Goal: Task Accomplishment & Management: Manage account settings

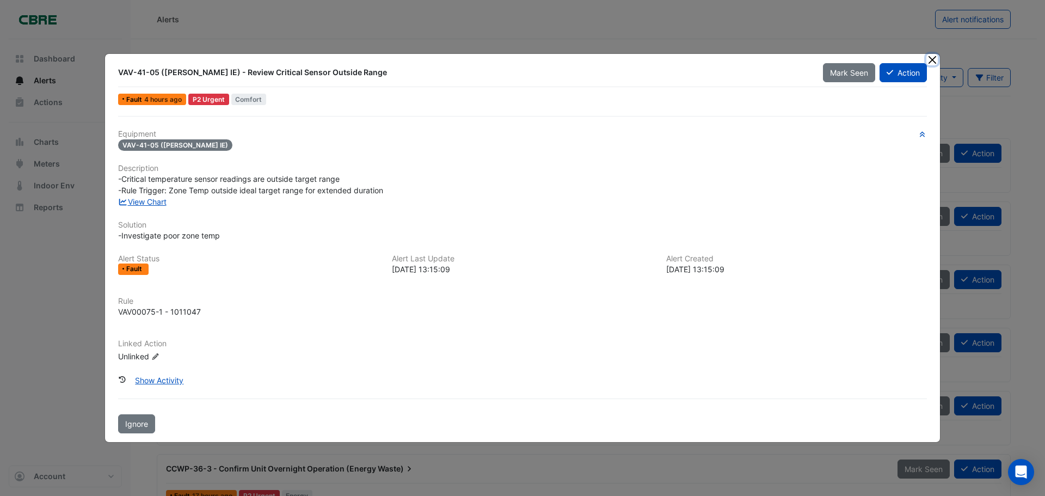
click at [933, 60] on button "Close" at bounding box center [931, 59] width 11 height 11
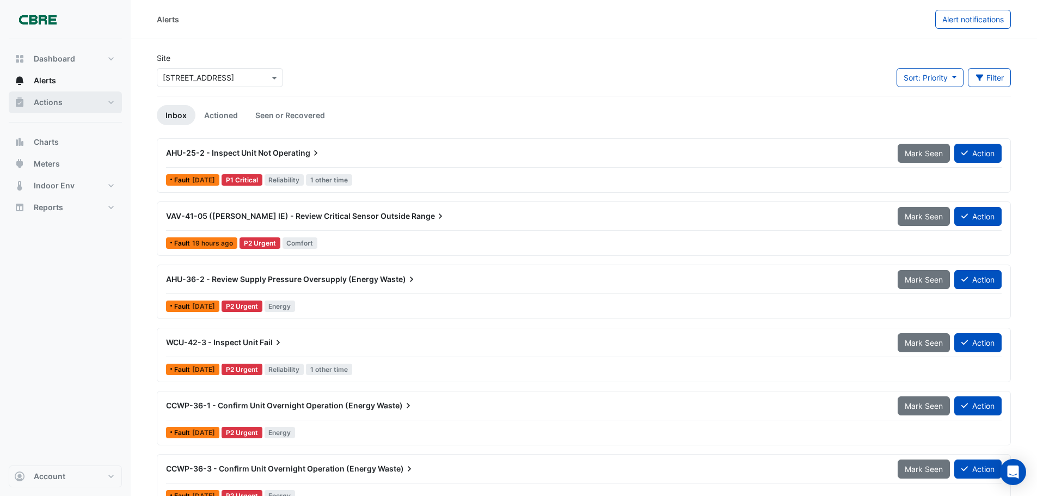
drag, startPoint x: 47, startPoint y: 103, endPoint x: 141, endPoint y: 118, distance: 95.2
click at [47, 103] on span "Actions" at bounding box center [48, 102] width 29 height 11
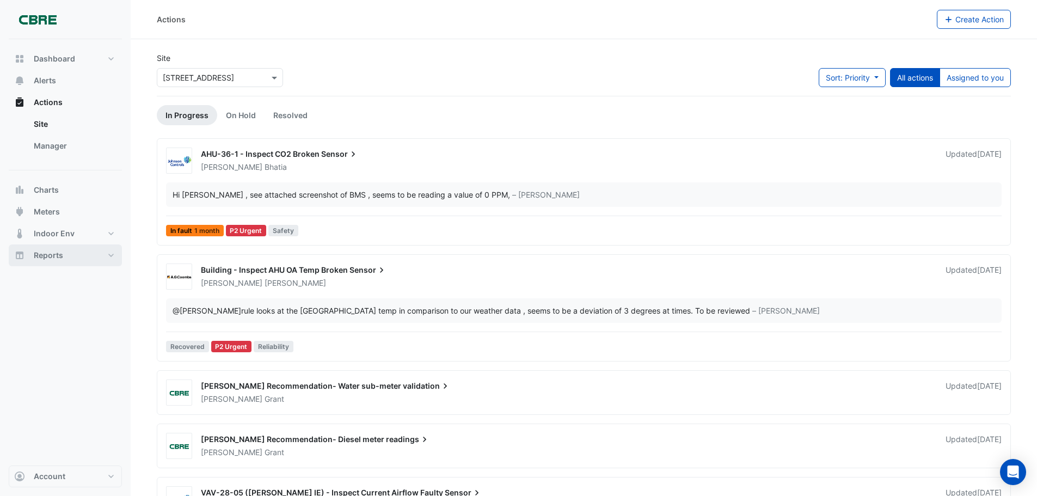
click at [58, 255] on span "Reports" at bounding box center [48, 255] width 29 height 11
select select "***"
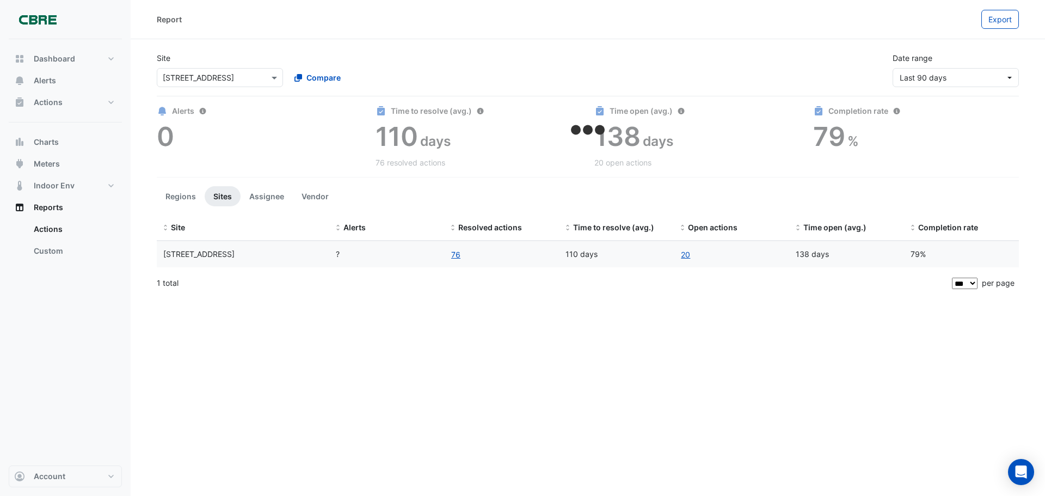
click at [595, 309] on div "Report Export Site Select a Site × [STREET_ADDRESS] Compare Date range Last 90 …" at bounding box center [588, 248] width 914 height 496
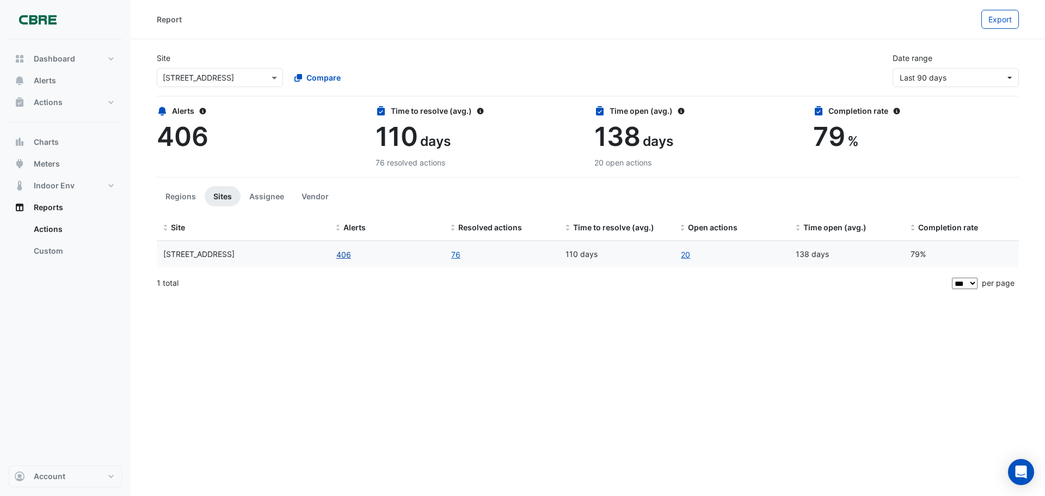
click at [349, 255] on button "406" at bounding box center [344, 254] width 16 height 13
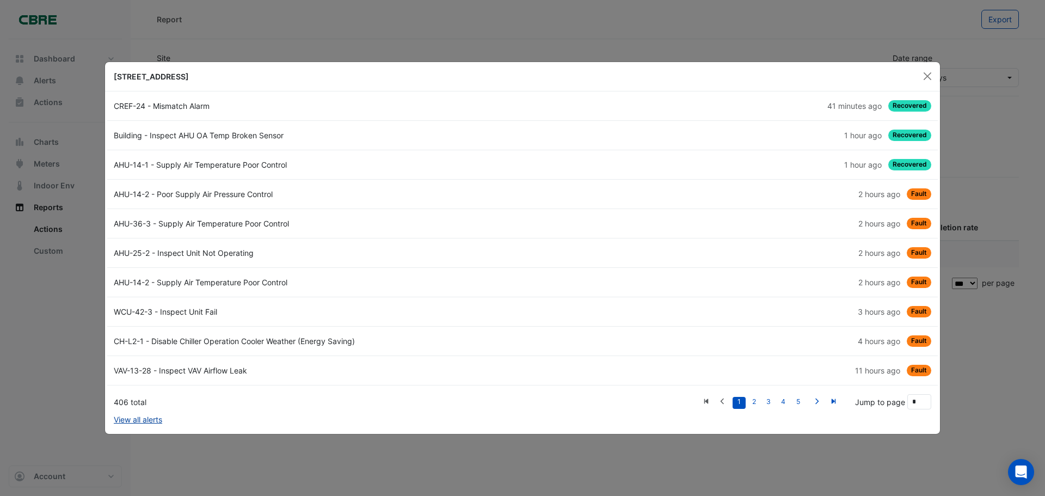
click at [131, 417] on link "View all alerts" at bounding box center [138, 419] width 48 height 11
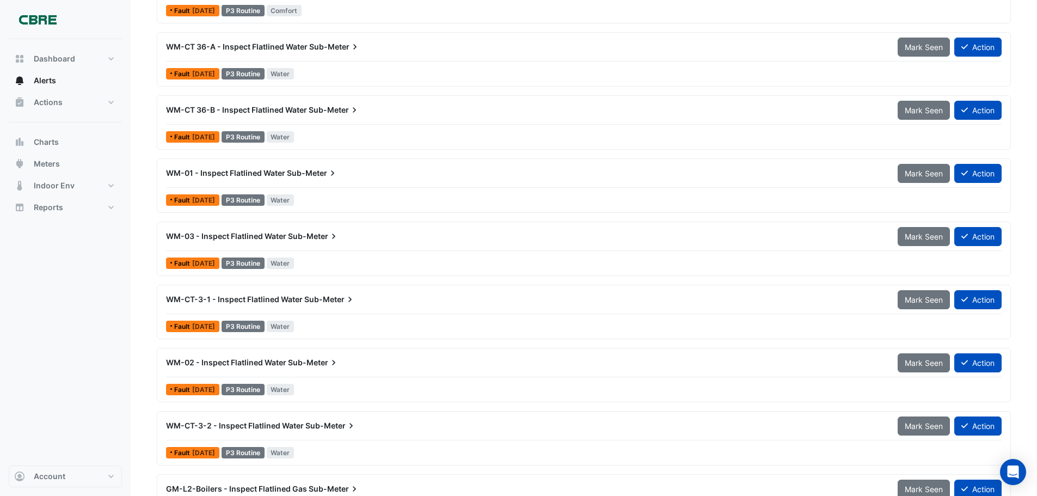
scroll to position [8416, 0]
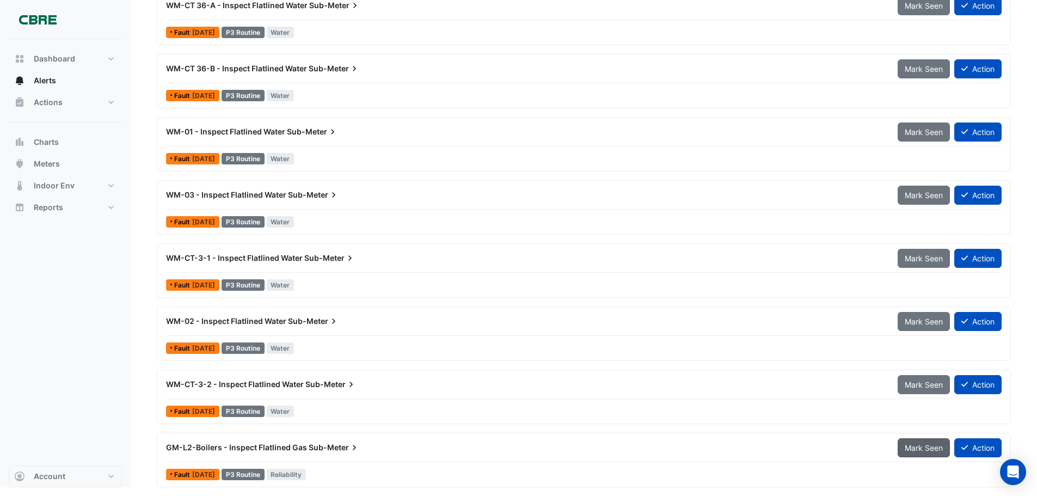
click at [930, 448] on span "Mark Seen" at bounding box center [923, 447] width 38 height 9
click at [923, 445] on span "Mark Seen" at bounding box center [923, 447] width 38 height 9
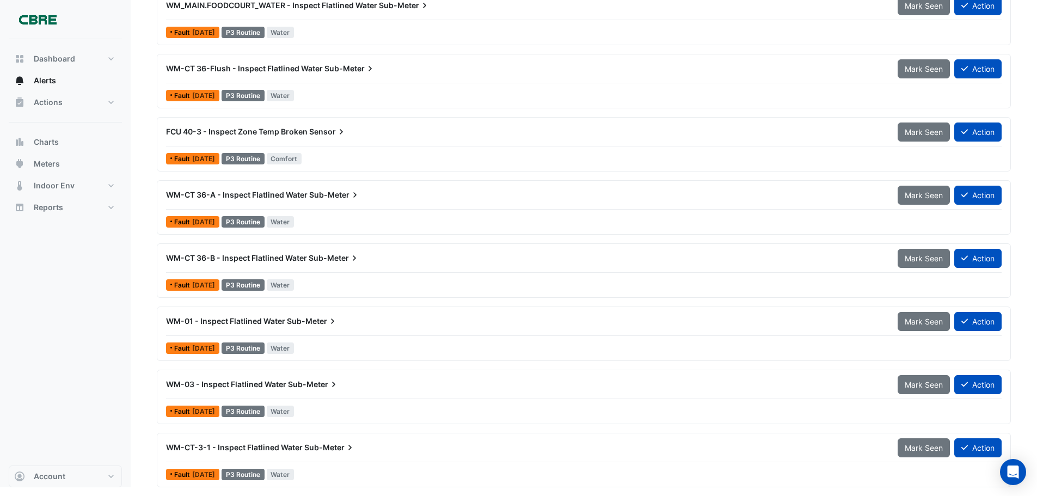
scroll to position [8227, 0]
click at [923, 445] on span "Mark Seen" at bounding box center [923, 447] width 38 height 9
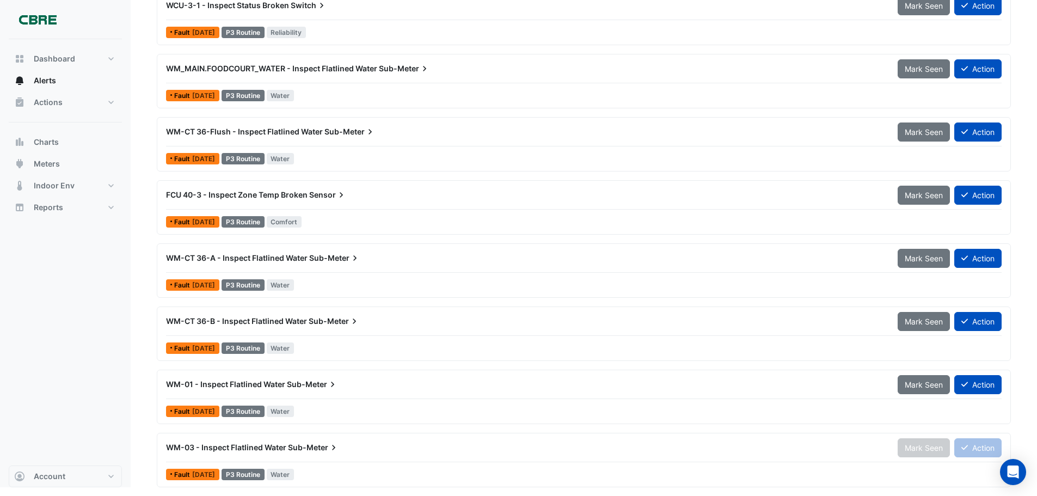
scroll to position [8101, 0]
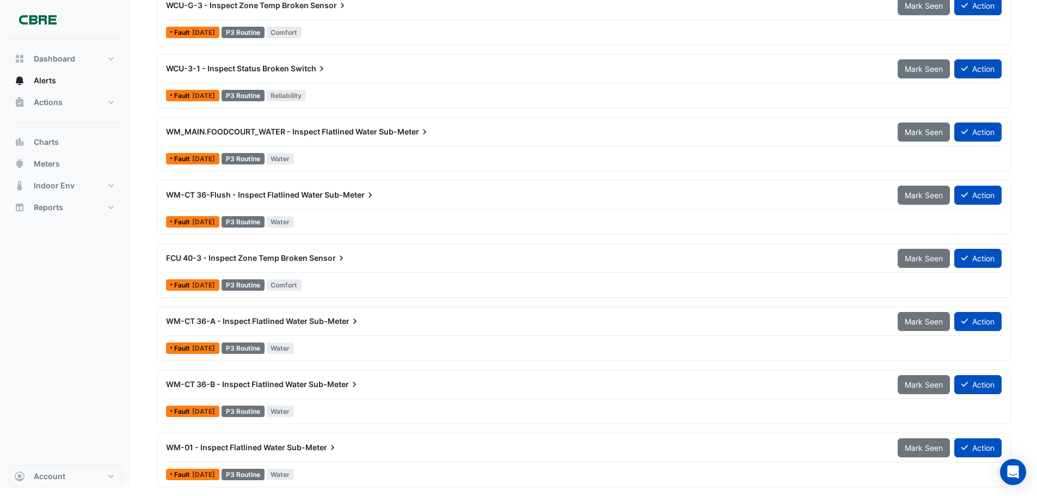
click at [923, 445] on span "Mark Seen" at bounding box center [923, 447] width 38 height 9
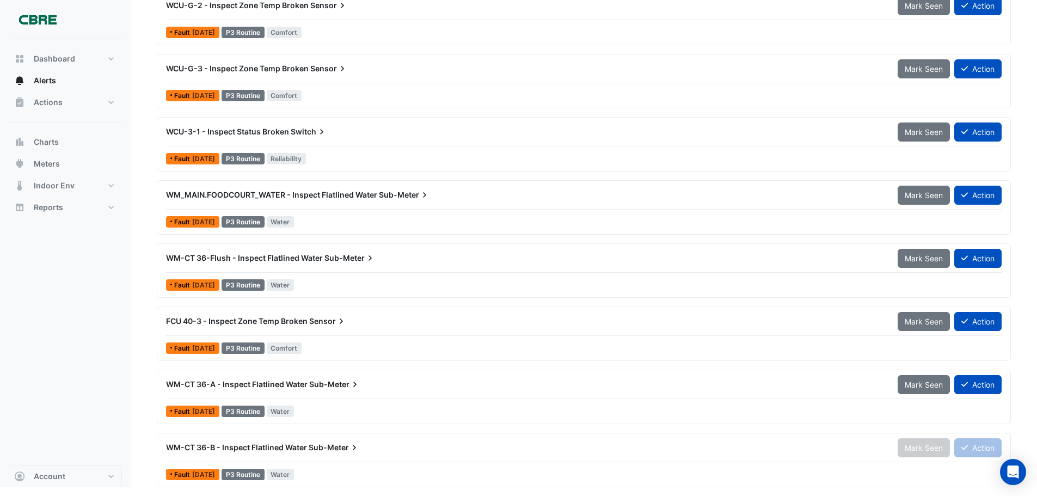
scroll to position [7974, 0]
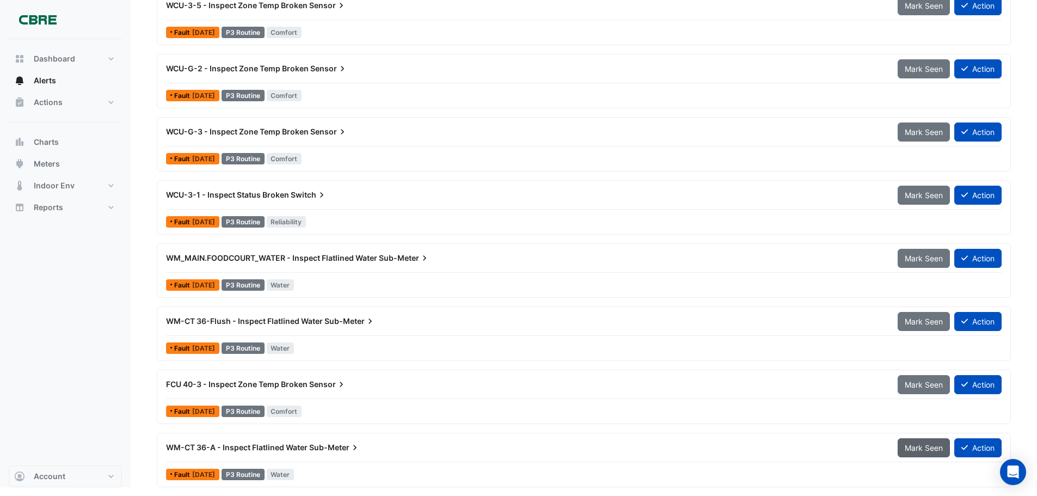
click at [923, 445] on span "Mark Seen" at bounding box center [923, 447] width 38 height 9
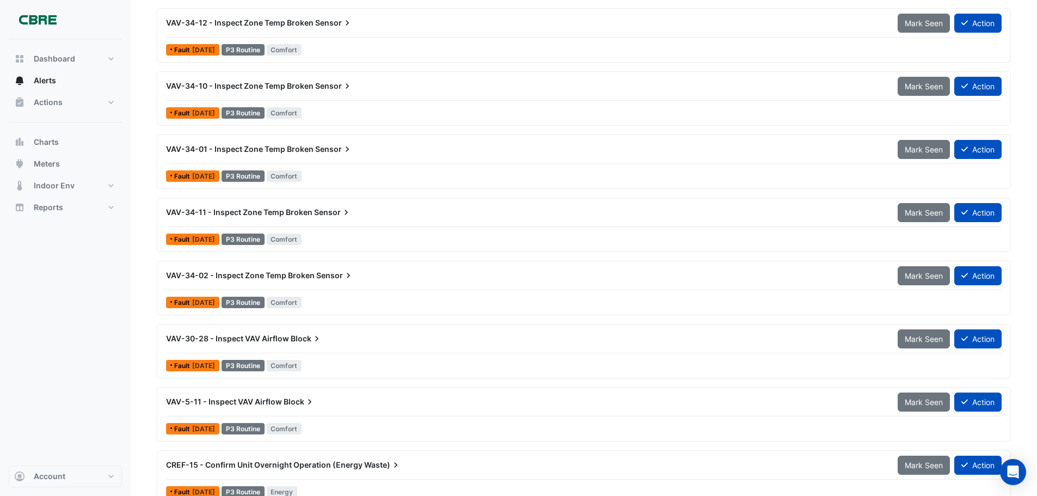
scroll to position [3848, 0]
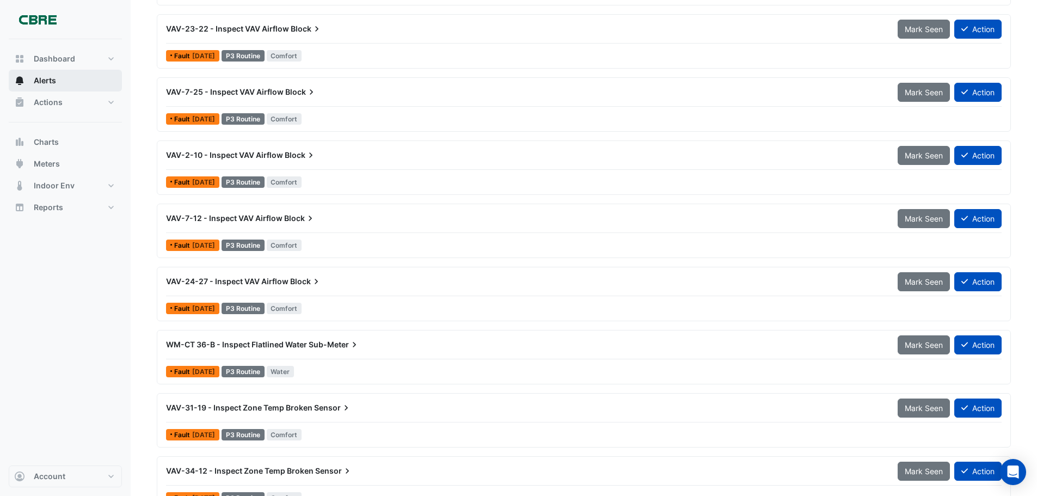
click at [34, 80] on span "Alerts" at bounding box center [45, 80] width 22 height 11
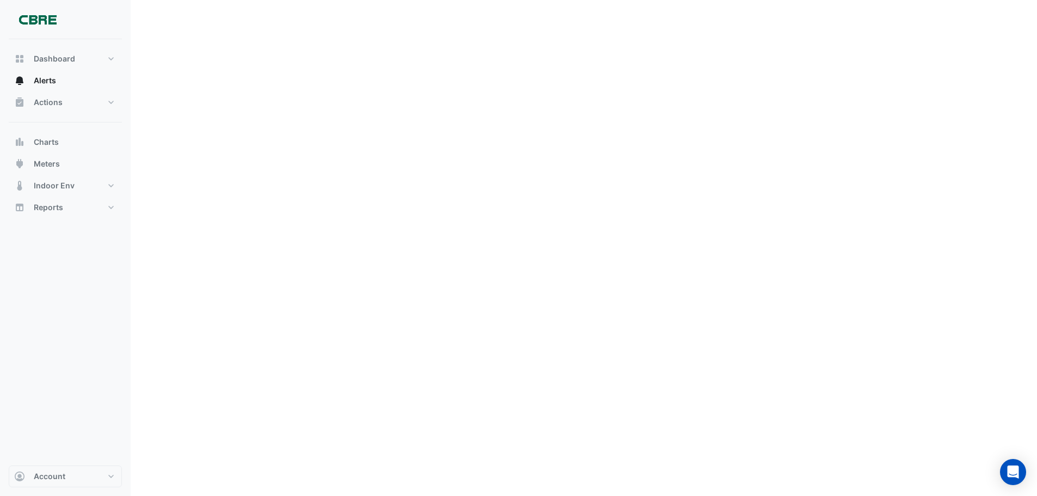
scroll to position [0, 0]
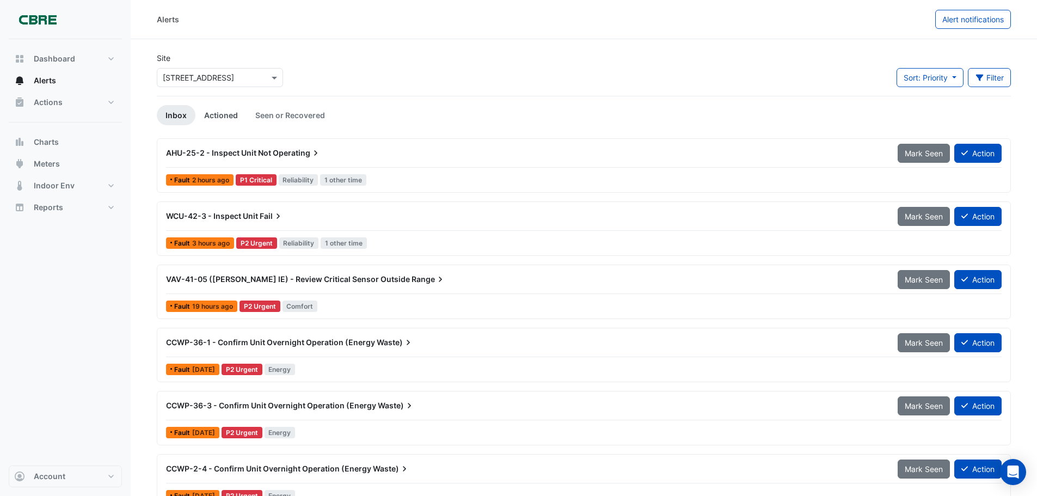
click at [207, 117] on link "Actioned" at bounding box center [220, 115] width 51 height 20
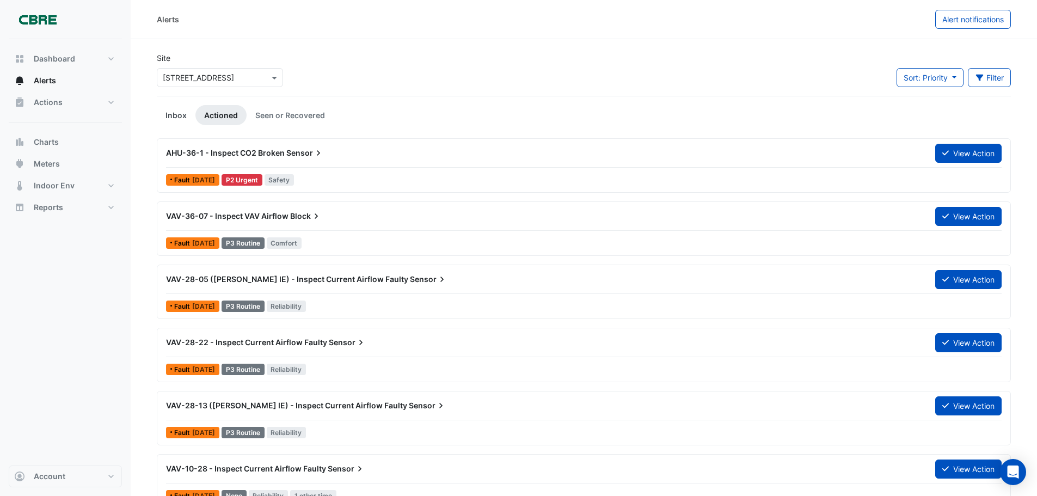
click at [167, 115] on link "Inbox" at bounding box center [176, 115] width 39 height 20
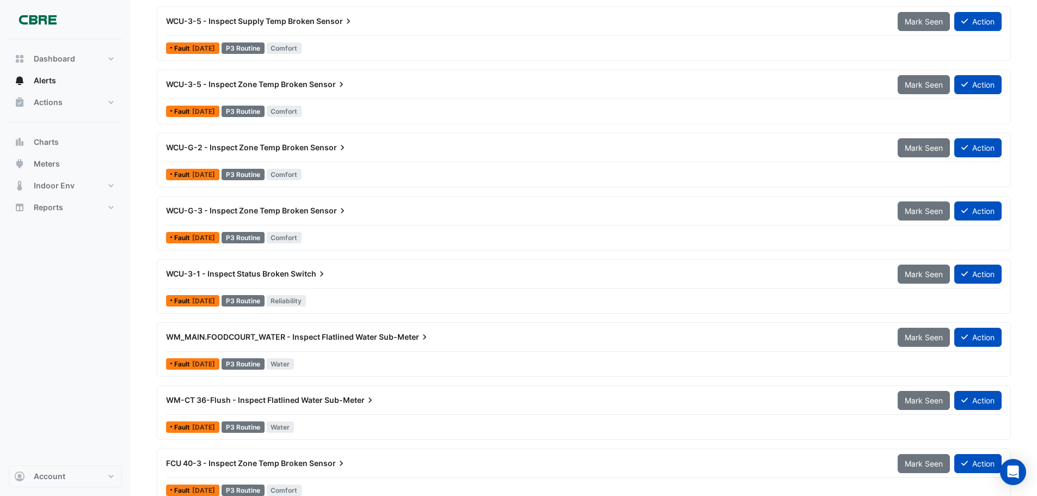
scroll to position [7911, 0]
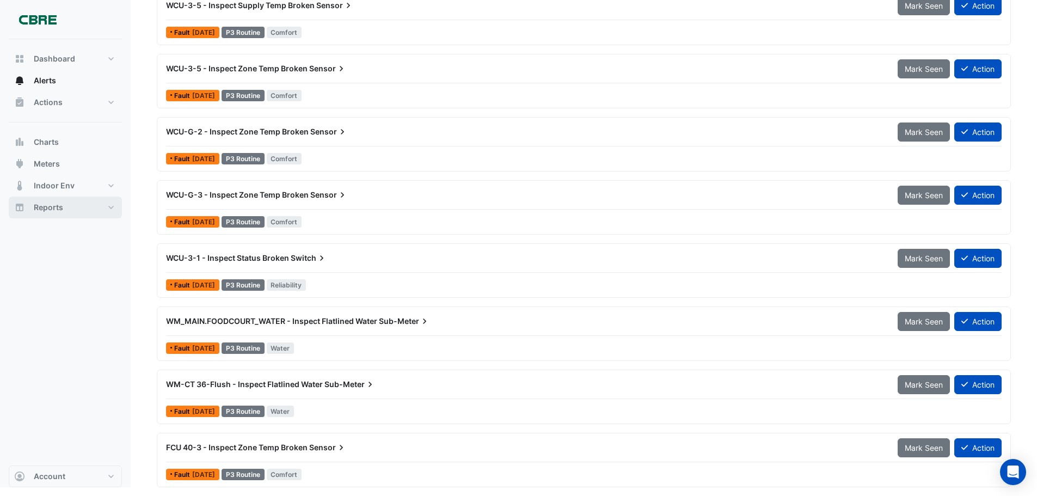
drag, startPoint x: 53, startPoint y: 210, endPoint x: 61, endPoint y: 214, distance: 9.3
click at [53, 210] on span "Reports" at bounding box center [48, 207] width 29 height 11
select select "***"
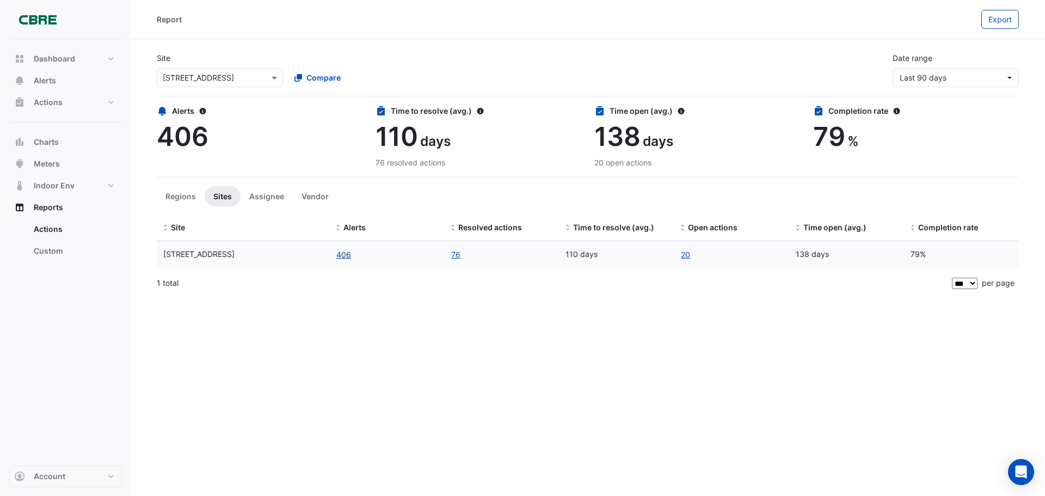
click at [346, 256] on button "406" at bounding box center [344, 254] width 16 height 13
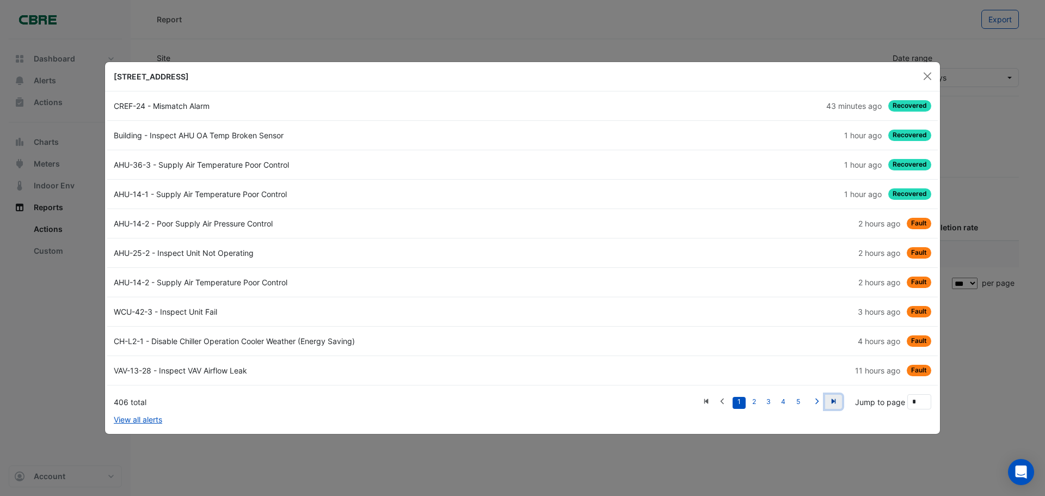
click at [832, 403] on icon "Last" at bounding box center [833, 401] width 4 height 5
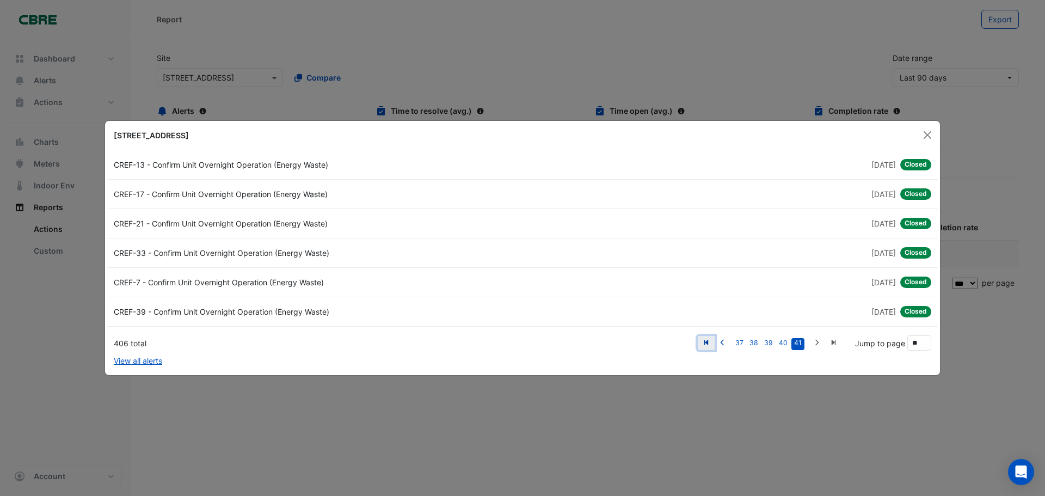
click at [705, 345] on icon "First" at bounding box center [706, 342] width 8 height 7
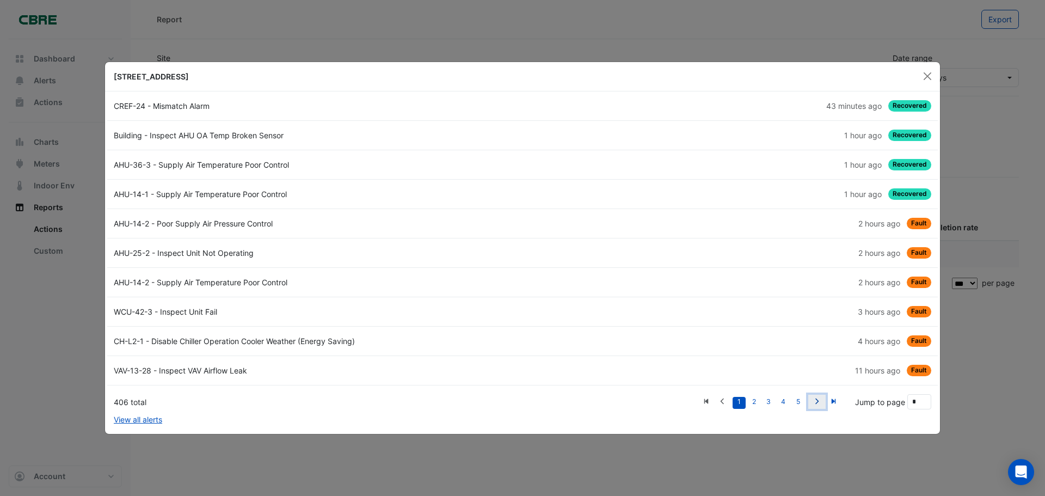
click at [819, 398] on icon "Next" at bounding box center [816, 401] width 8 height 7
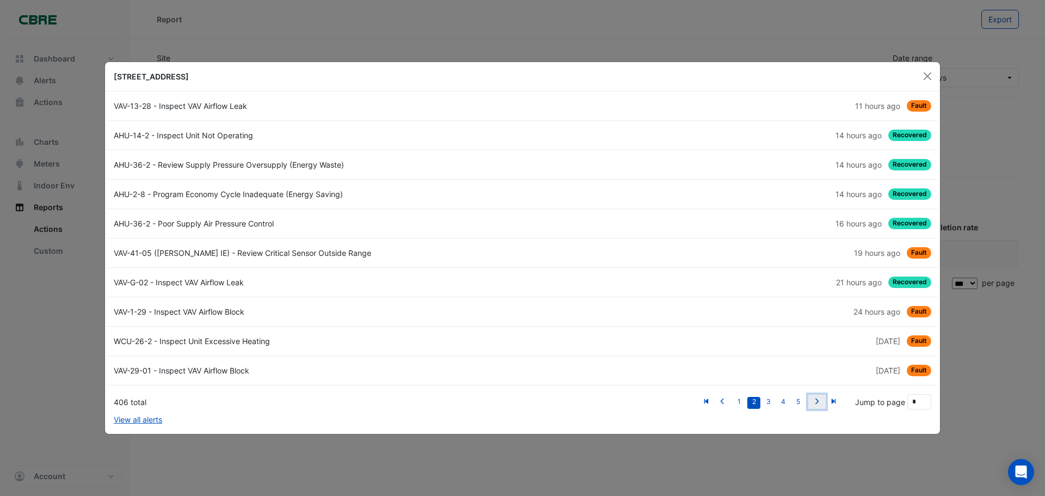
click at [819, 398] on icon "Next" at bounding box center [816, 401] width 8 height 7
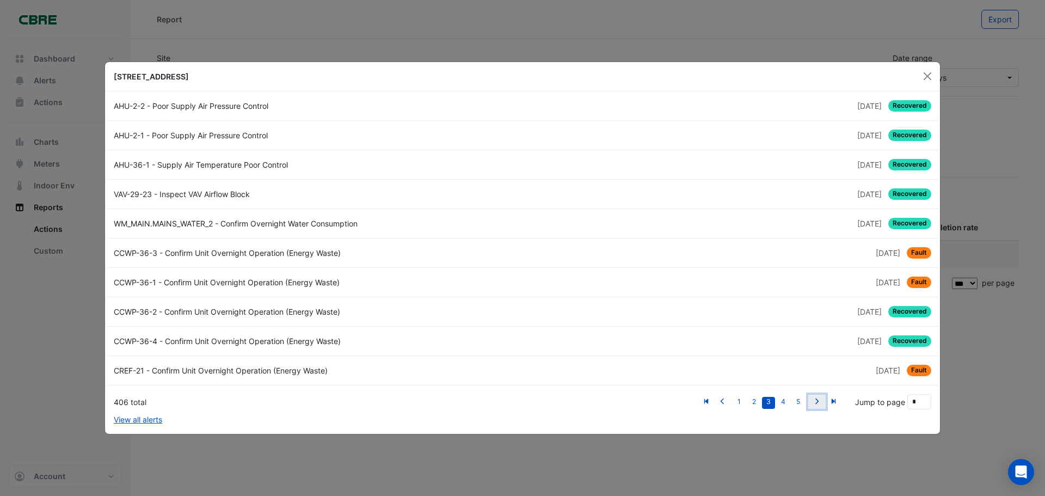
click at [819, 398] on icon "Next" at bounding box center [816, 401] width 8 height 7
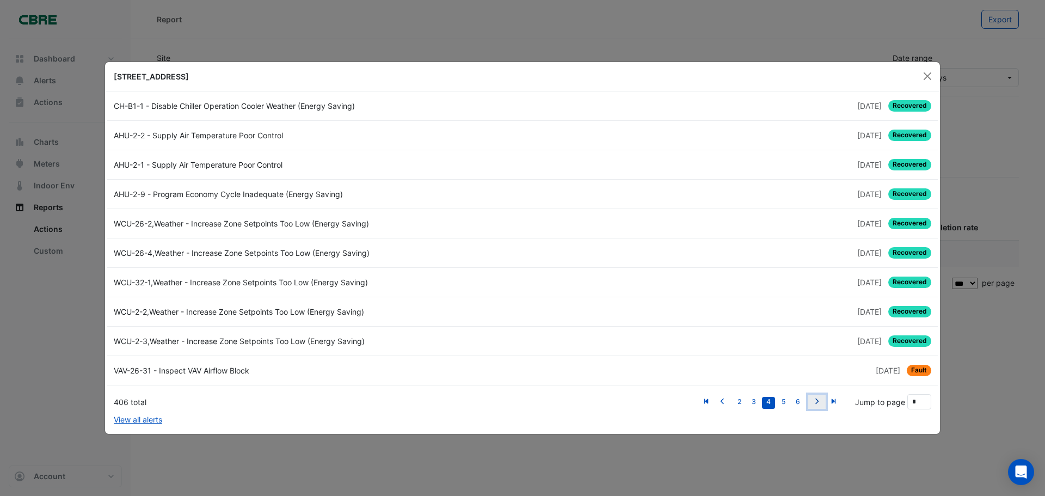
click at [819, 398] on icon "Next" at bounding box center [816, 401] width 8 height 7
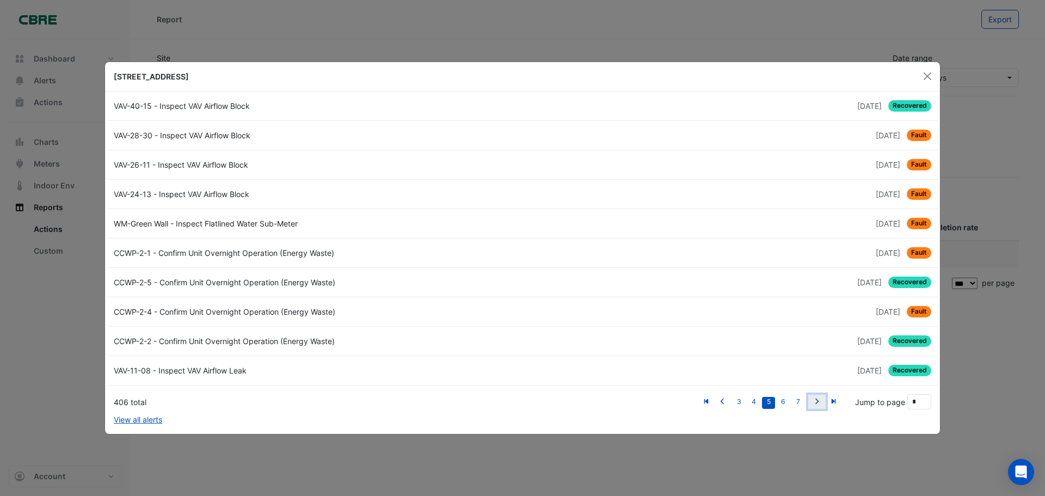
click at [817, 397] on link "Next" at bounding box center [816, 402] width 17 height 14
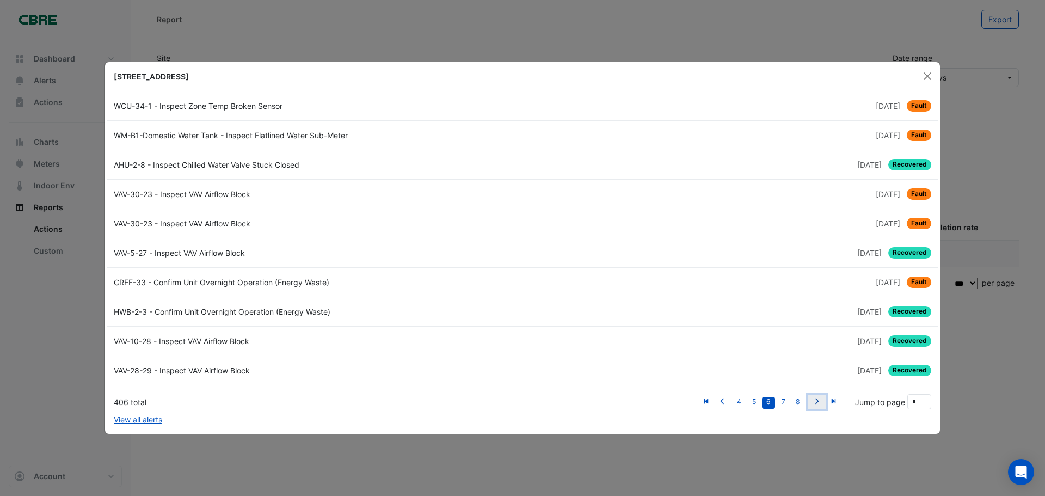
click at [813, 401] on icon "Next" at bounding box center [816, 401] width 8 height 7
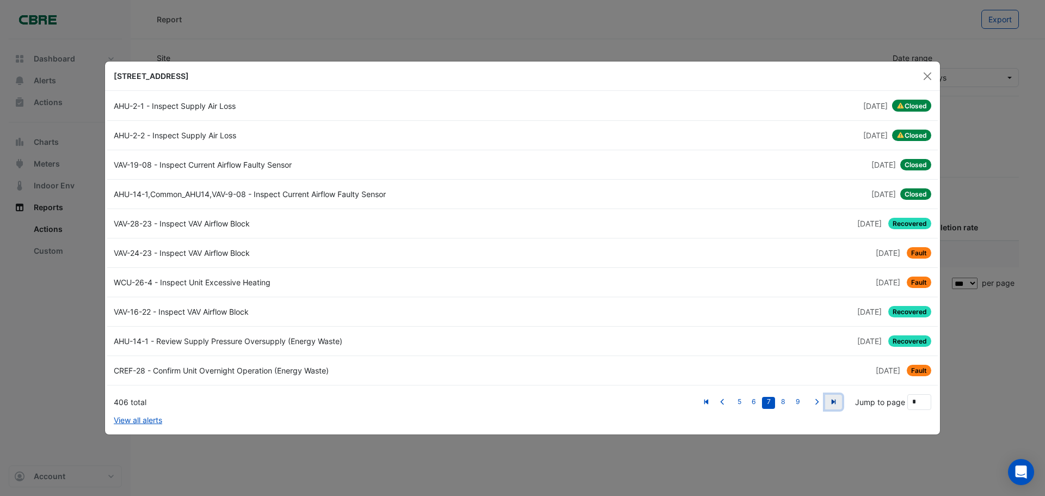
click at [835, 400] on icon "Last" at bounding box center [833, 401] width 8 height 7
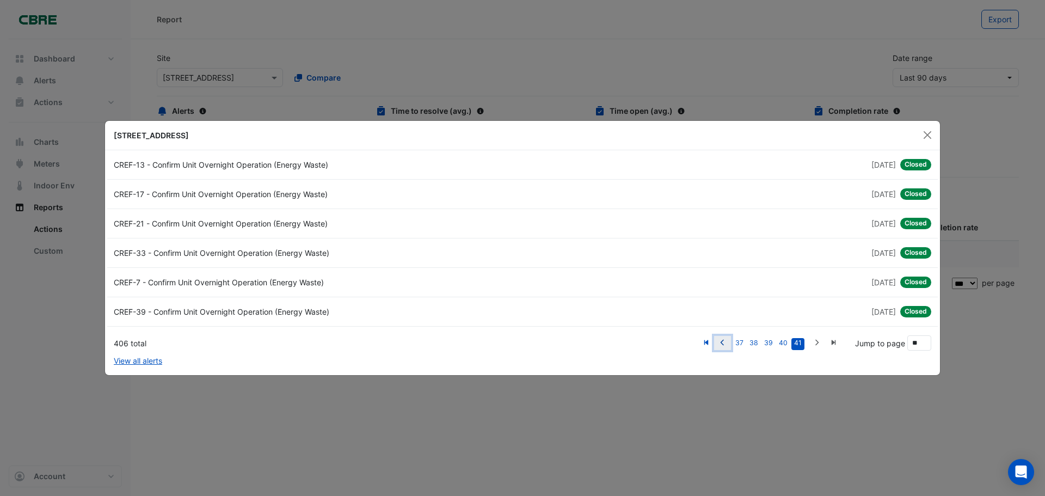
click at [723, 345] on icon "Previous" at bounding box center [722, 342] width 8 height 7
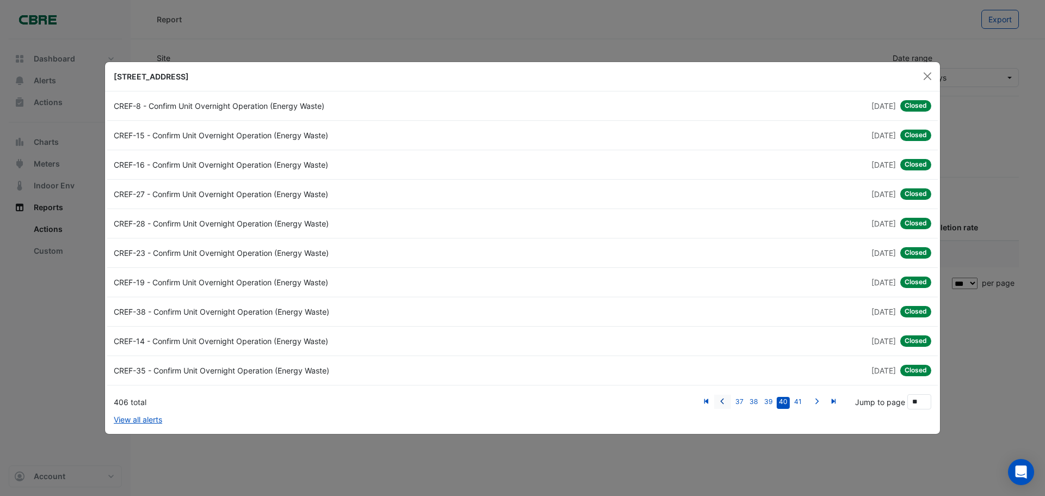
click at [723, 345] on div "3 years and 5 months ago Closed" at bounding box center [729, 340] width 415 height 11
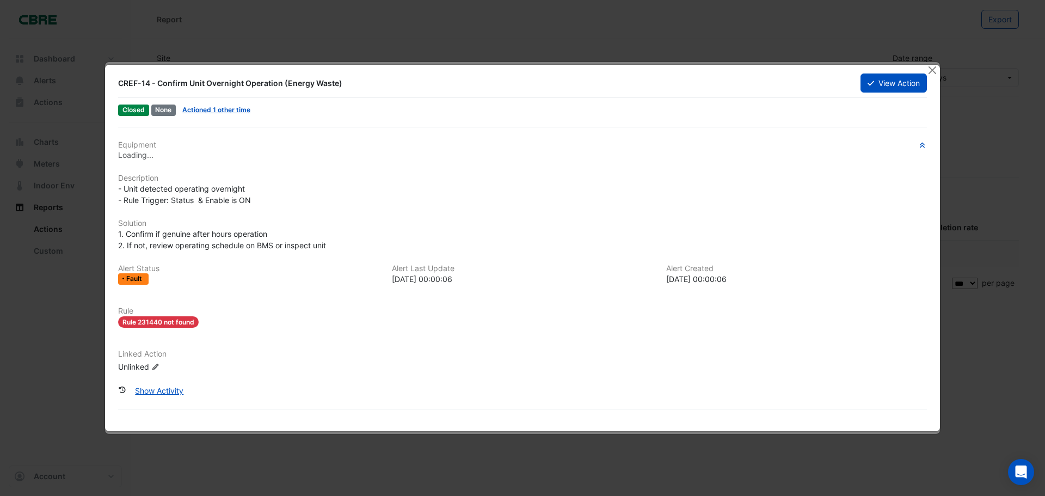
click at [646, 275] on div "2022-03-25 00:00:06" at bounding box center [522, 278] width 261 height 11
click at [930, 71] on button "Close" at bounding box center [931, 69] width 11 height 11
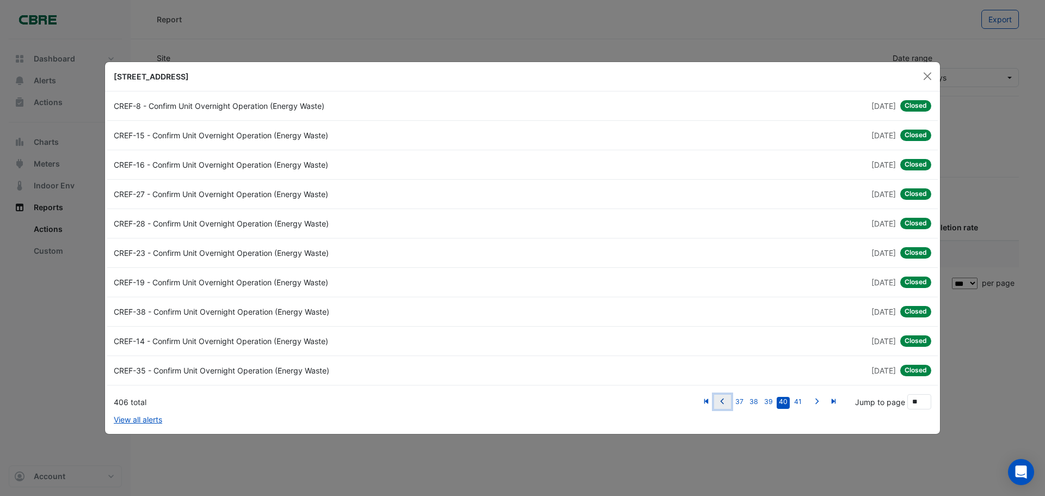
click at [725, 400] on icon "Previous" at bounding box center [722, 401] width 8 height 7
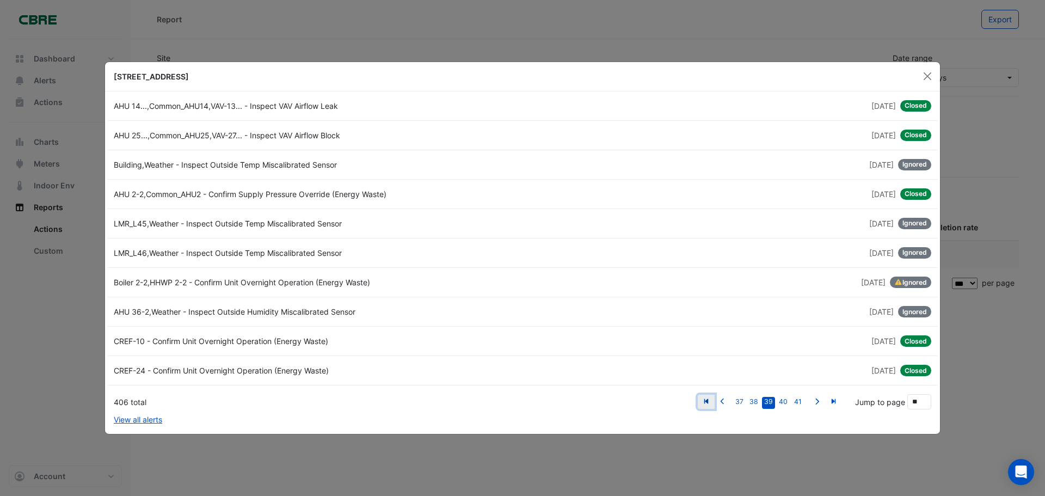
click at [713, 403] on link "First" at bounding box center [706, 402] width 17 height 14
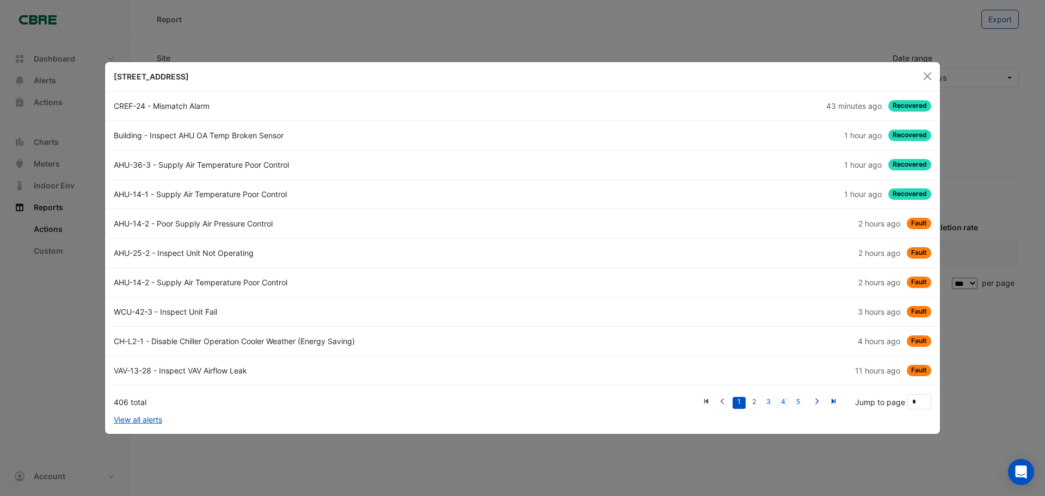
click at [786, 404] on link "4" at bounding box center [782, 403] width 13 height 12
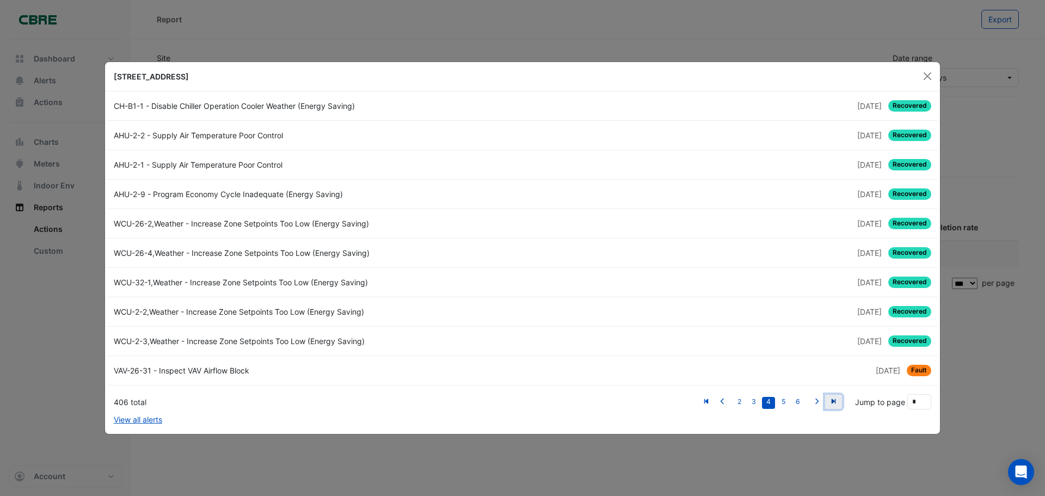
click at [837, 399] on icon "Last" at bounding box center [833, 401] width 8 height 7
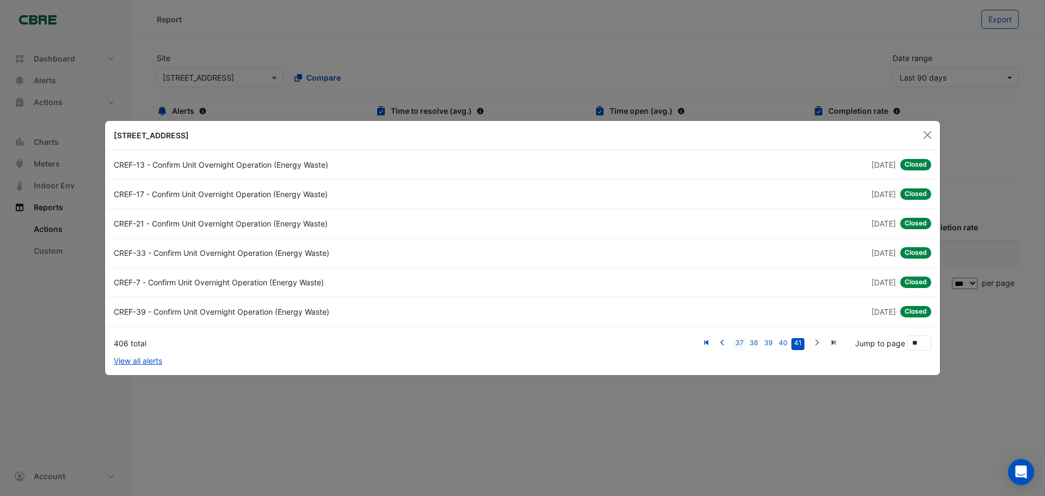
click at [754, 345] on link "38" at bounding box center [753, 344] width 13 height 12
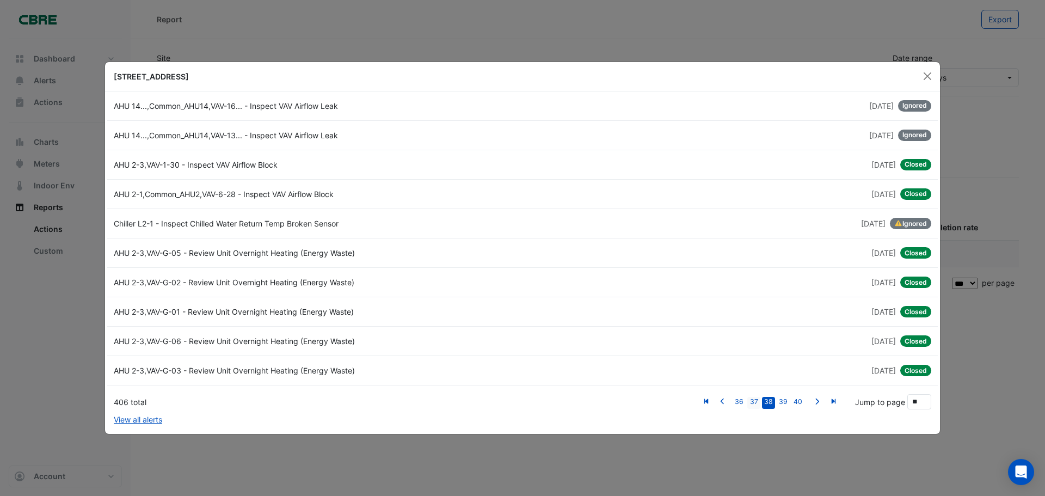
click at [752, 403] on link "37" at bounding box center [753, 403] width 13 height 12
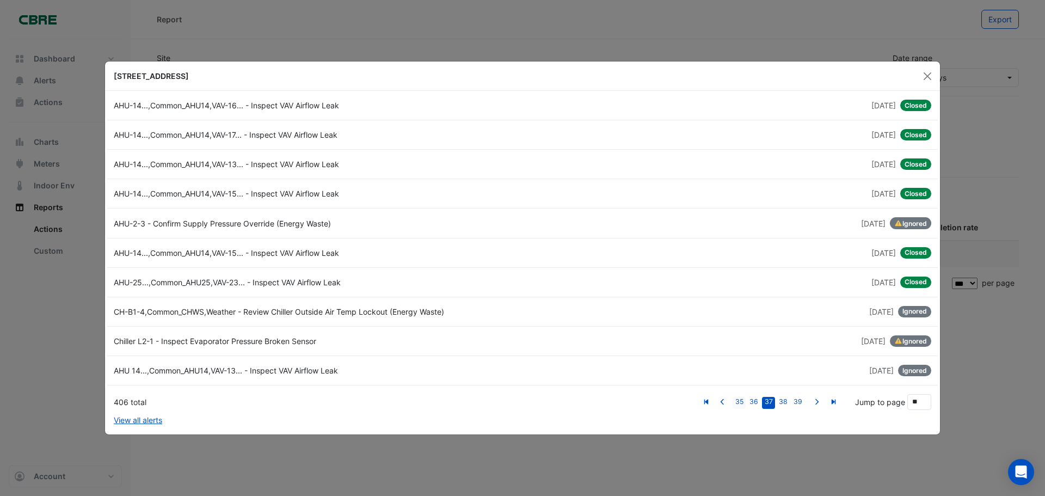
click at [742, 405] on link "35" at bounding box center [738, 403] width 13 height 12
type input "**"
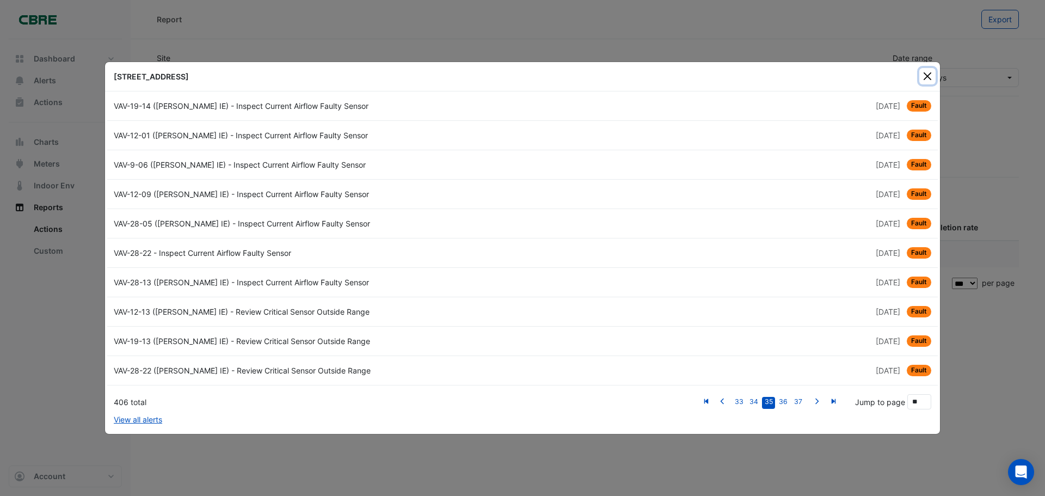
click at [926, 77] on button "Close" at bounding box center [927, 76] width 16 height 16
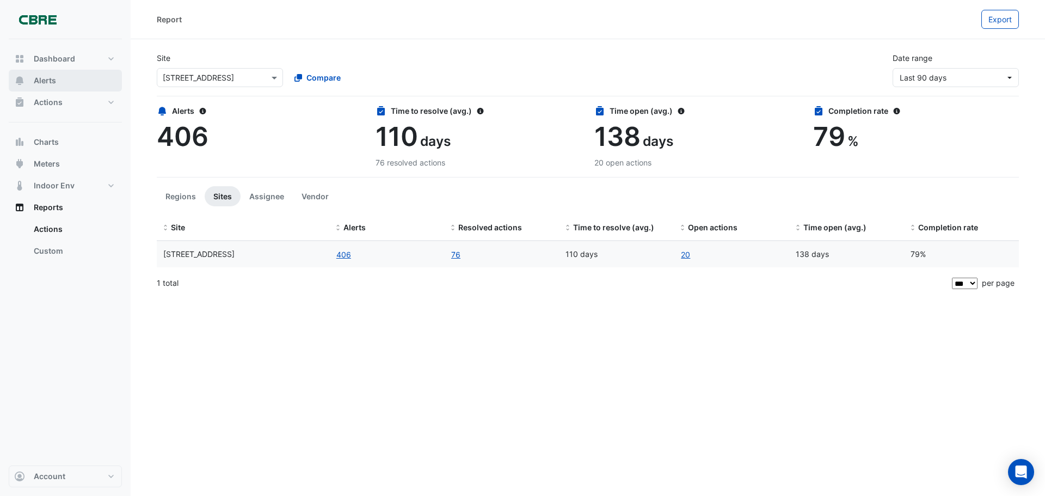
click at [42, 72] on button "Alerts" at bounding box center [65, 81] width 113 height 22
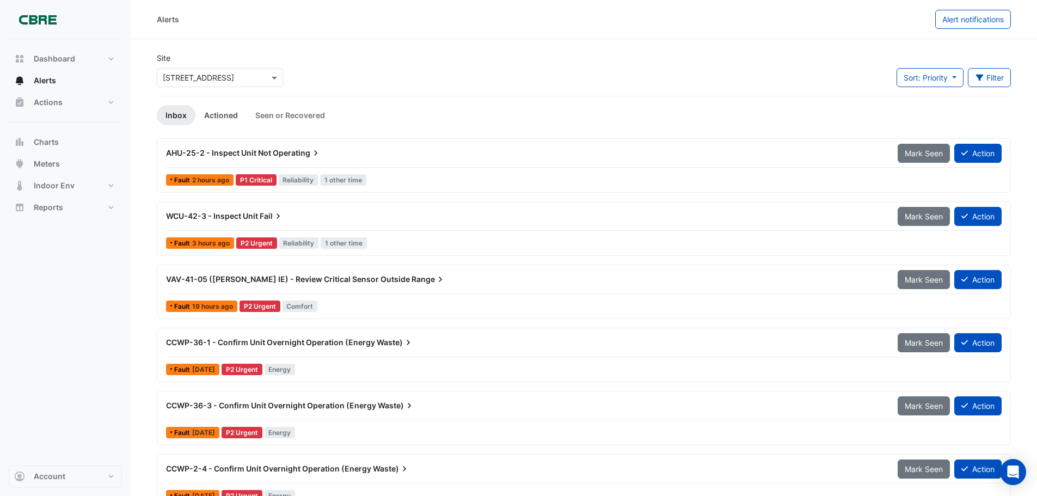
click at [224, 114] on link "Actioned" at bounding box center [220, 115] width 51 height 20
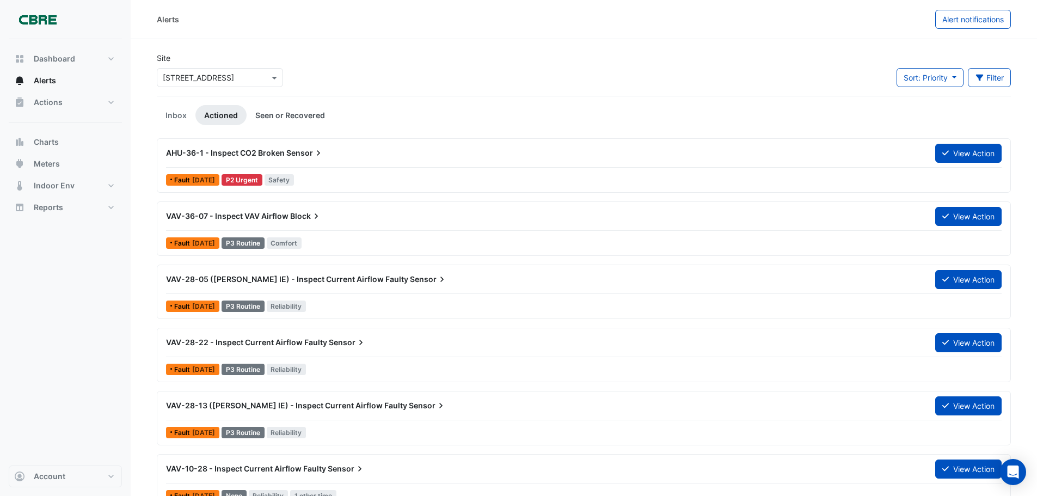
click at [305, 113] on link "Seen or Recovered" at bounding box center [289, 115] width 87 height 20
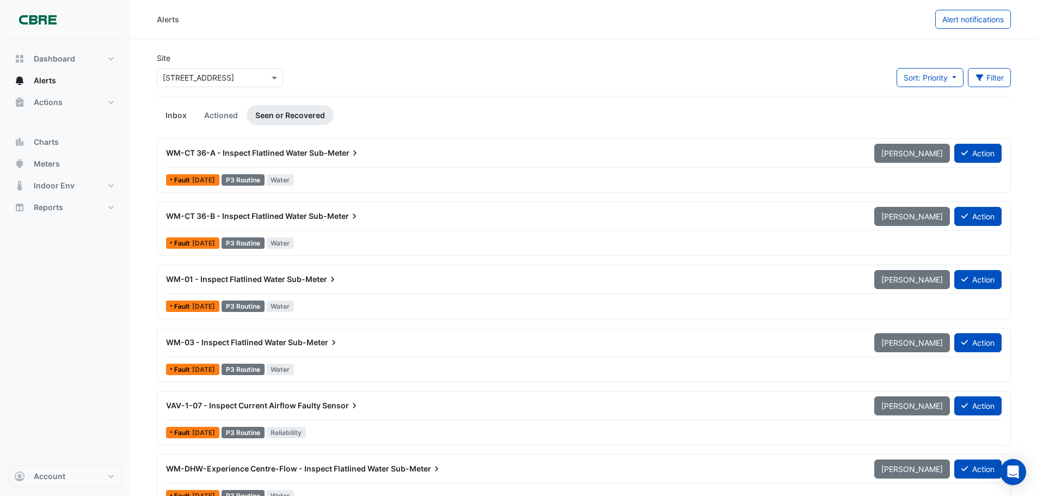
click at [170, 112] on link "Inbox" at bounding box center [176, 115] width 39 height 20
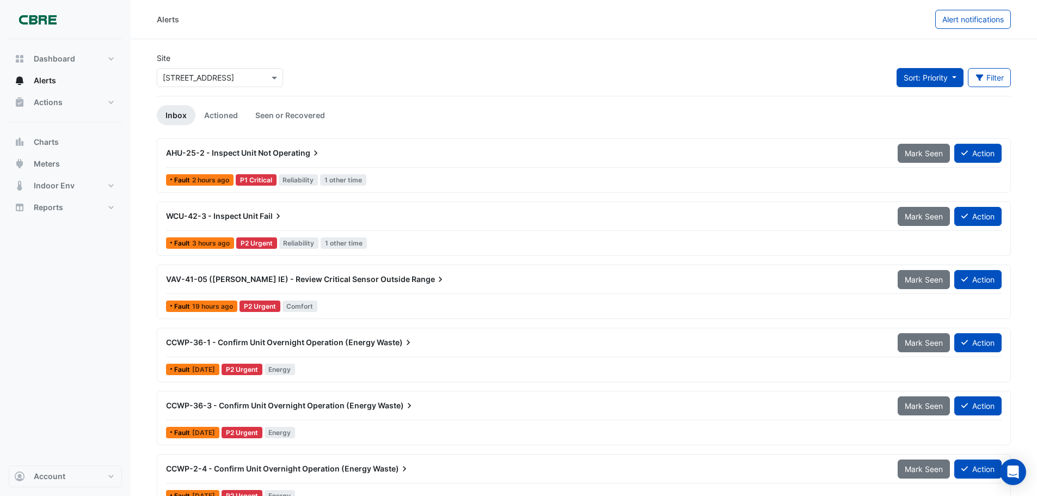
click at [950, 79] on button "Sort: Priority" at bounding box center [929, 77] width 67 height 19
click at [593, 84] on div "Site Select a Site × 242 Exhibition Street Sort: Priority Filter Title Priority…" at bounding box center [583, 74] width 867 height 44
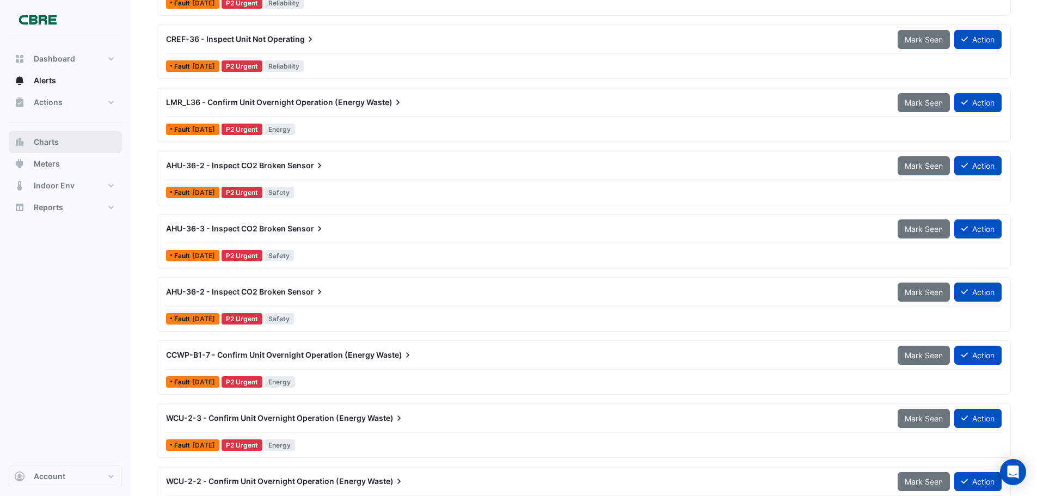
scroll to position [635, 0]
